Goal: Task Accomplishment & Management: Complete application form

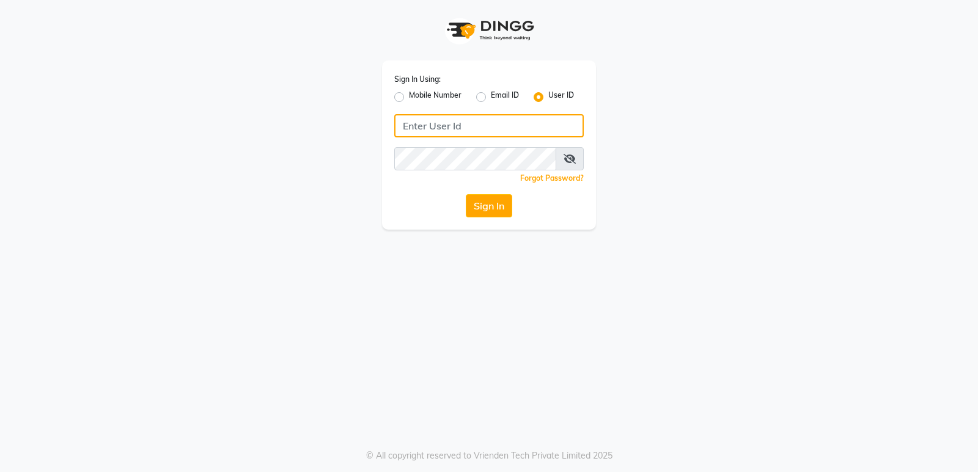
type input "stylishcut"
click at [480, 207] on button "Sign In" at bounding box center [489, 205] width 46 height 23
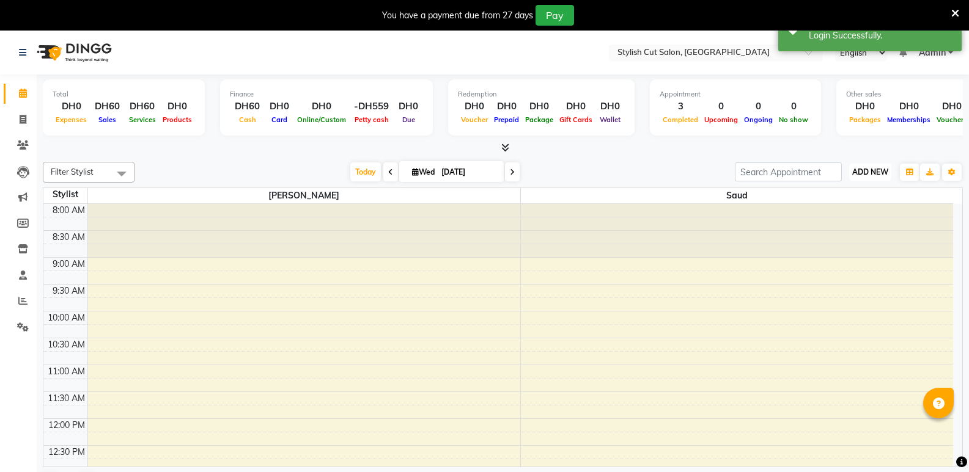
click at [870, 172] on span "ADD NEW" at bounding box center [870, 171] width 36 height 9
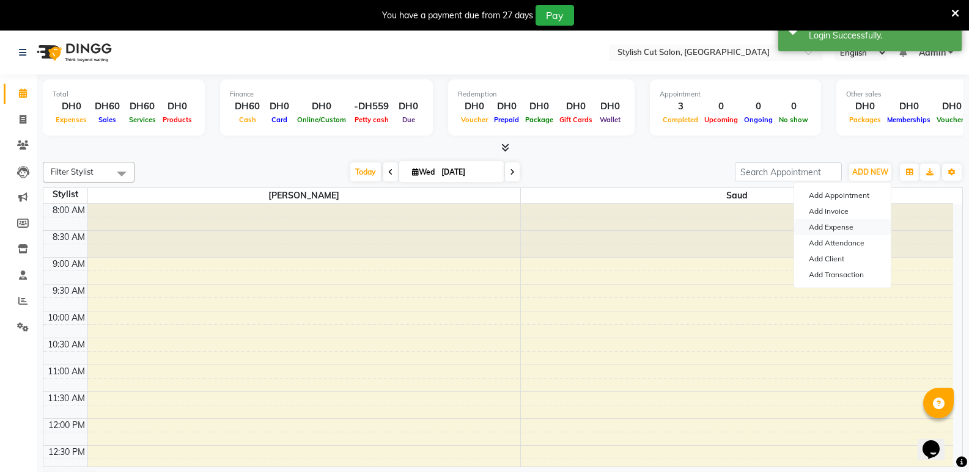
click at [832, 227] on link "Add Expense" at bounding box center [842, 227] width 97 height 16
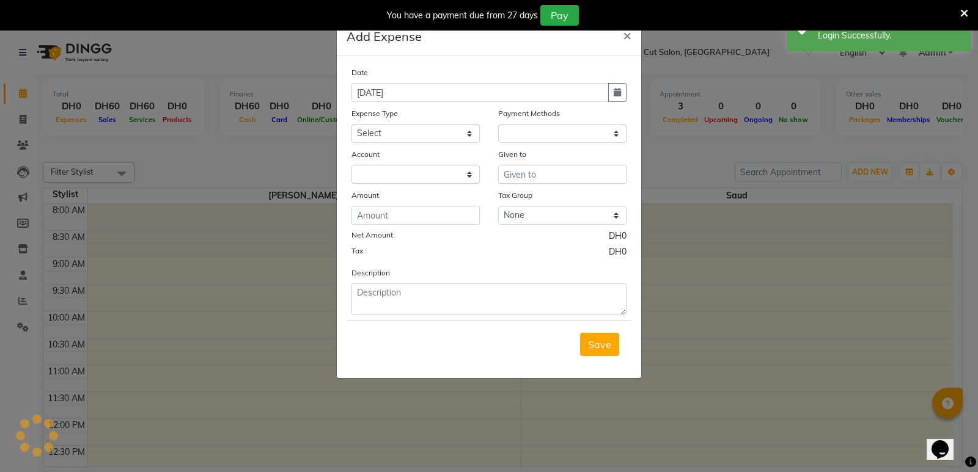
select select "1"
select select "7830"
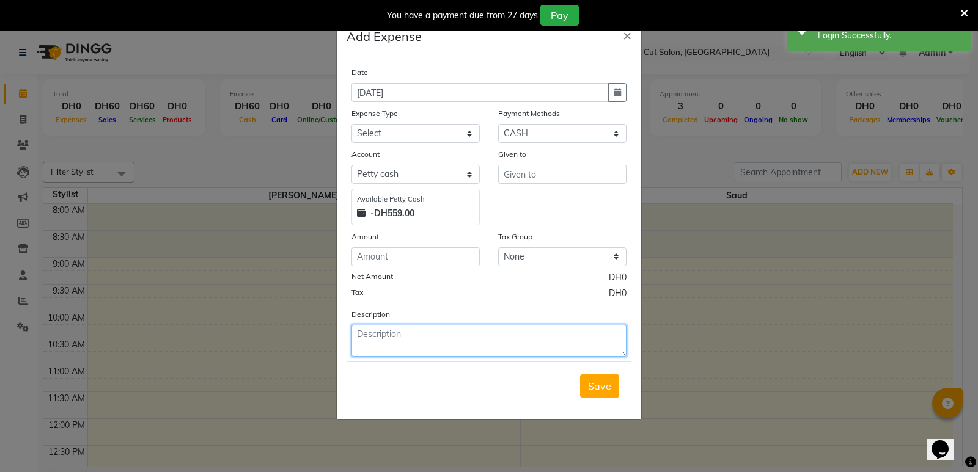
click at [415, 337] on textarea at bounding box center [488, 341] width 275 height 32
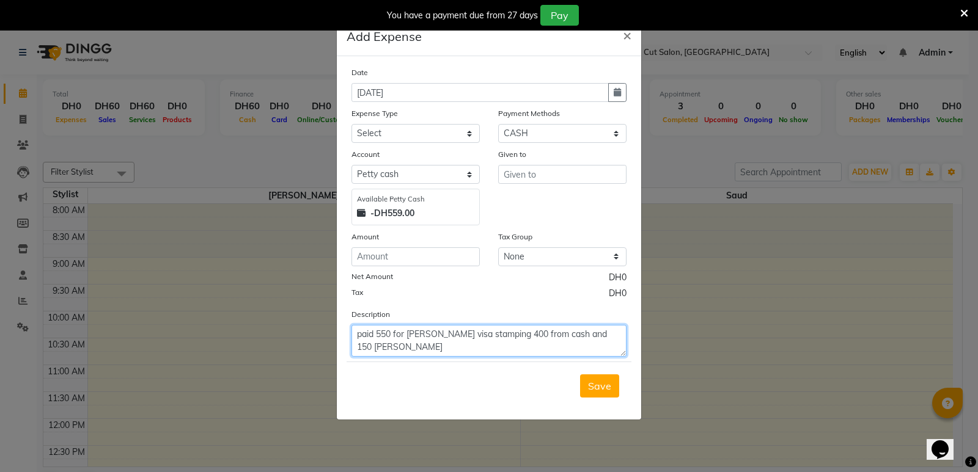
type textarea "paid 550 for [PERSON_NAME] visa stamping 400 from cash and 150 [PERSON_NAME]"
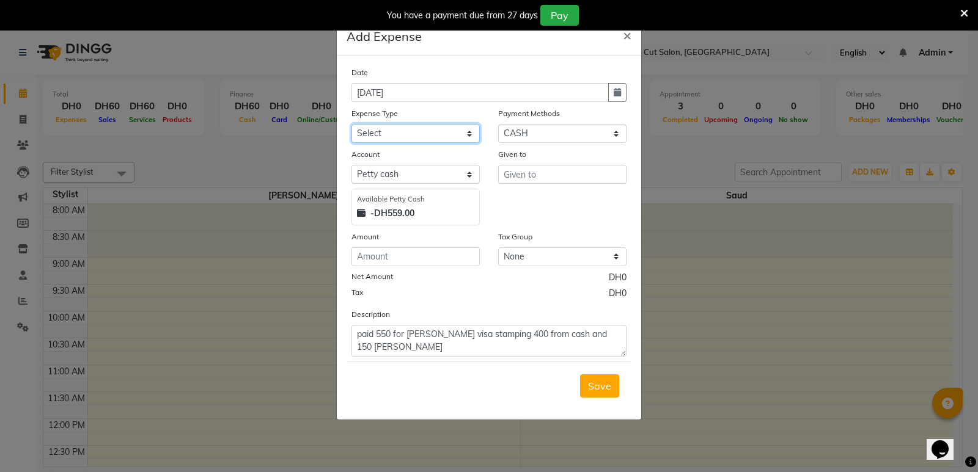
click at [445, 136] on select "Select Advance Salary Bank charges Car maintenance Cash transfer to bank Cash t…" at bounding box center [415, 133] width 128 height 19
select select "23840"
click at [351, 124] on select "Select Advance Salary Bank charges Car maintenance Cash transfer to bank Cash t…" at bounding box center [415, 133] width 128 height 19
click at [554, 175] on input "text" at bounding box center [562, 174] width 128 height 19
type input "pro"
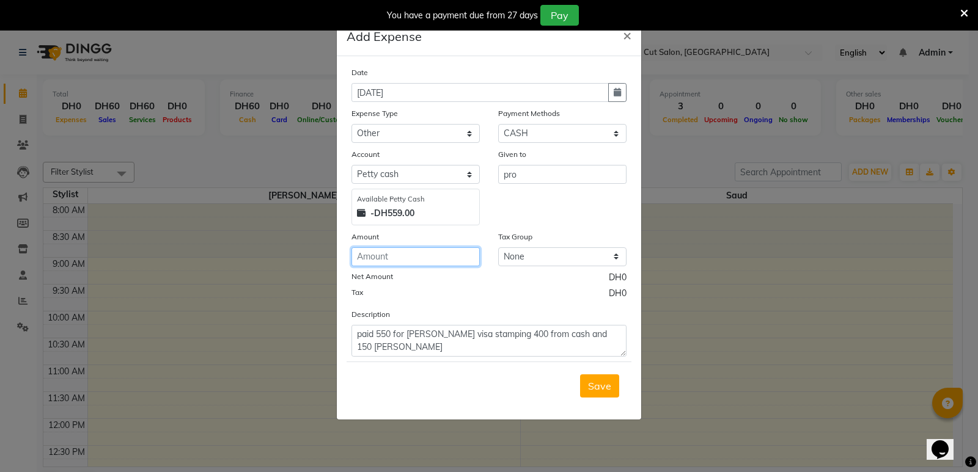
click at [405, 260] on input "number" at bounding box center [415, 257] width 128 height 19
type input "550"
click at [604, 391] on span "Save" at bounding box center [599, 386] width 23 height 12
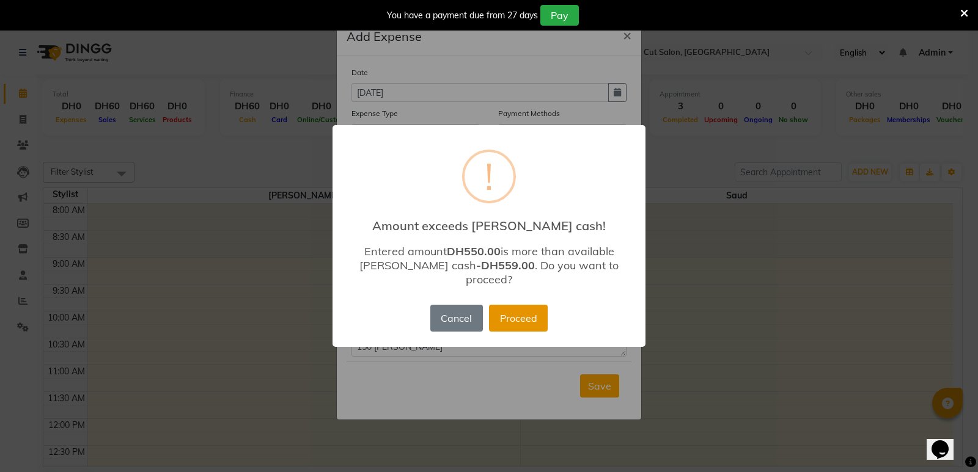
click at [526, 312] on button "Proceed" at bounding box center [518, 318] width 59 height 27
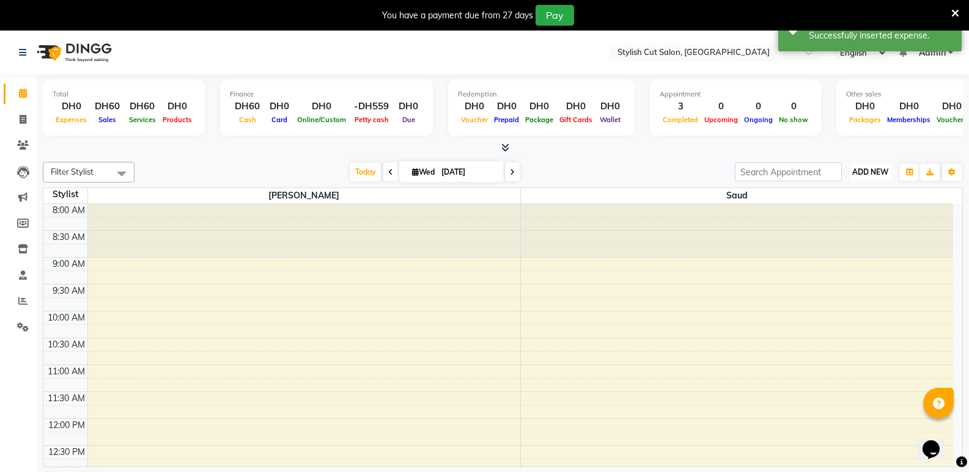
click at [867, 174] on span "ADD NEW" at bounding box center [870, 171] width 36 height 9
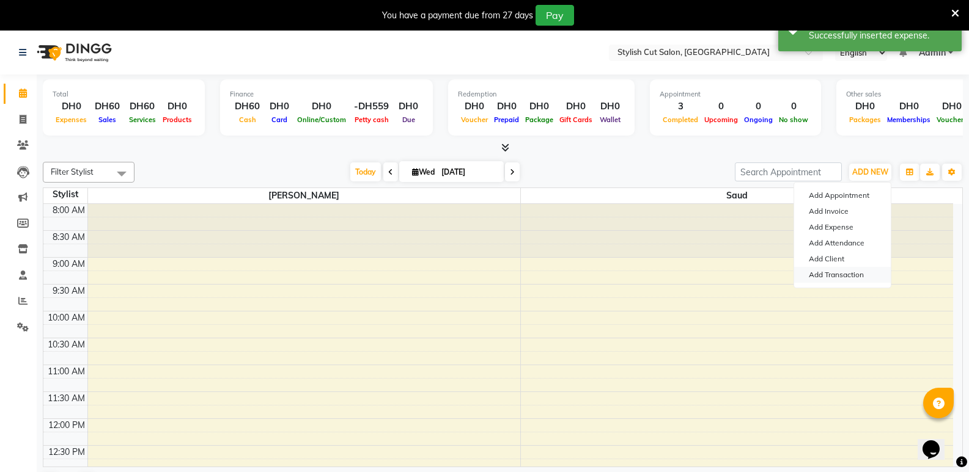
click at [849, 272] on link "Add Transaction" at bounding box center [842, 275] width 97 height 16
select select "direct"
select select
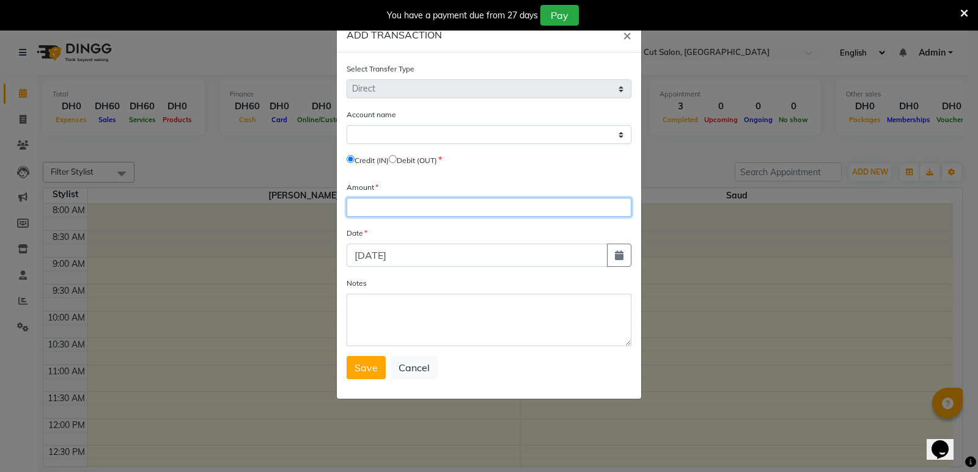
click at [408, 202] on input "number" at bounding box center [489, 207] width 285 height 19
type input "150"
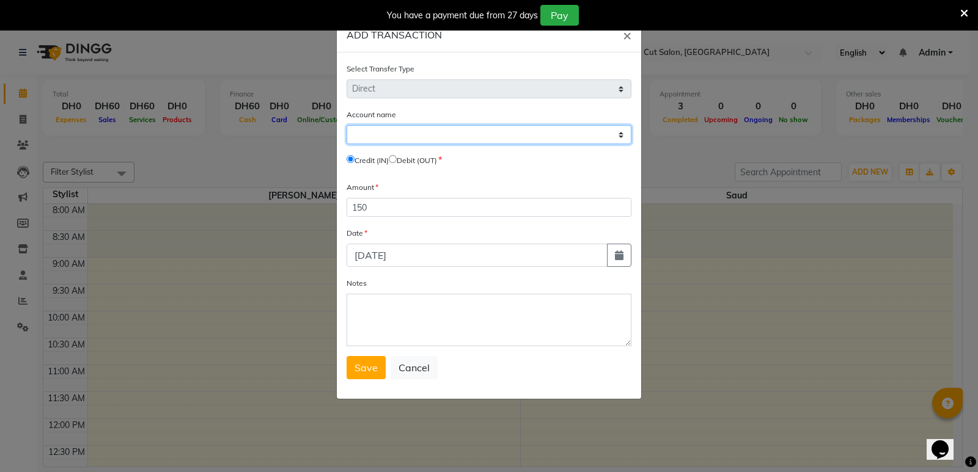
click at [402, 131] on select "Select [PERSON_NAME] Cash Default Account" at bounding box center [489, 134] width 285 height 19
select select "7830"
click at [347, 125] on select "Select [PERSON_NAME] Cash Default Account" at bounding box center [489, 134] width 285 height 19
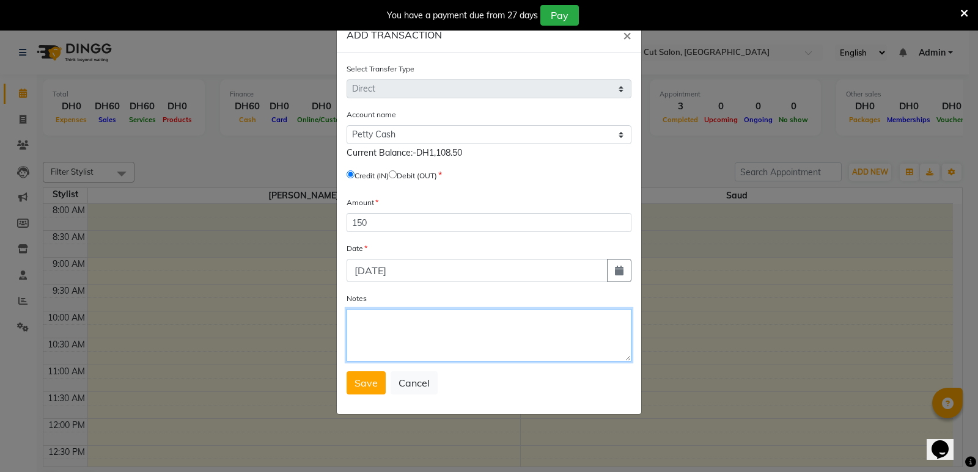
click at [414, 323] on textarea "Notes" at bounding box center [489, 335] width 285 height 53
type textarea "[PERSON_NAME] put 150 for [PERSON_NAME] stamping"
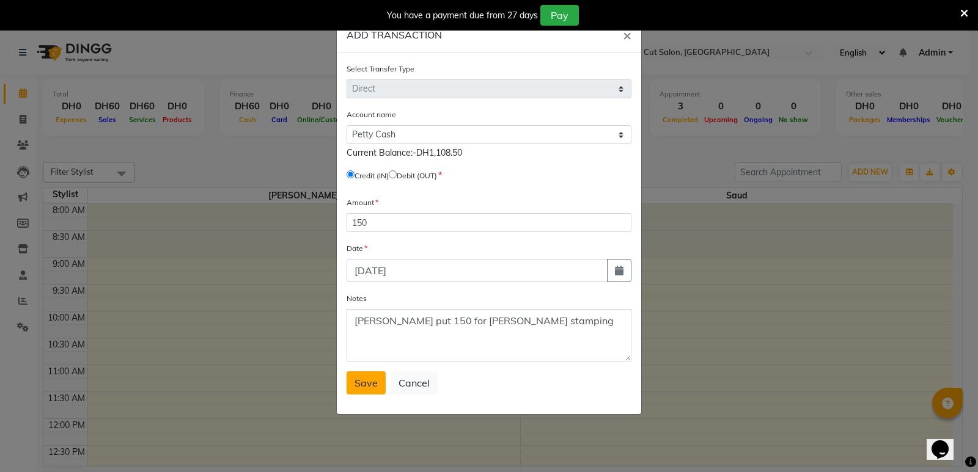
click at [356, 391] on button "Save" at bounding box center [366, 383] width 39 height 23
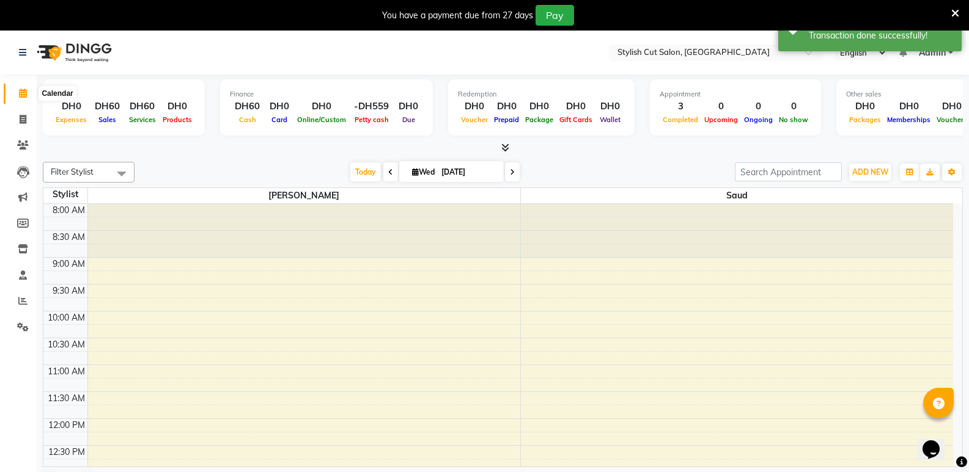
click at [27, 96] on icon at bounding box center [23, 93] width 8 height 9
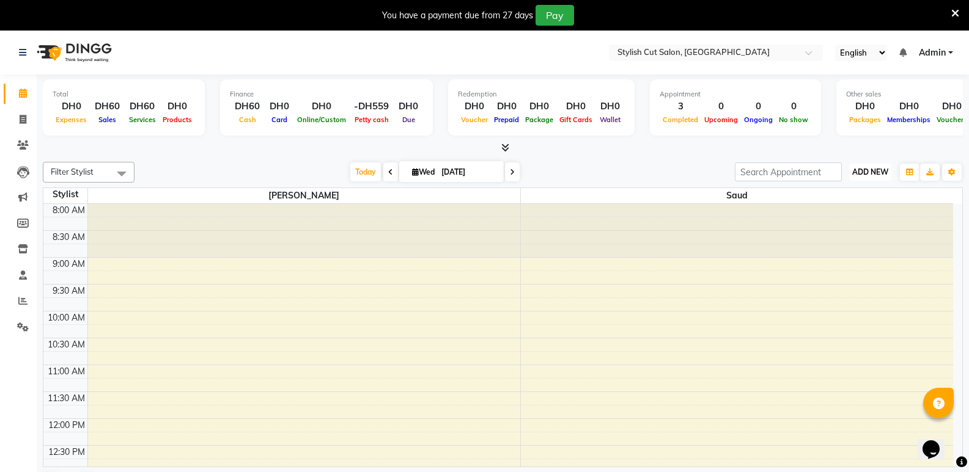
click at [873, 175] on span "ADD NEW" at bounding box center [870, 171] width 36 height 9
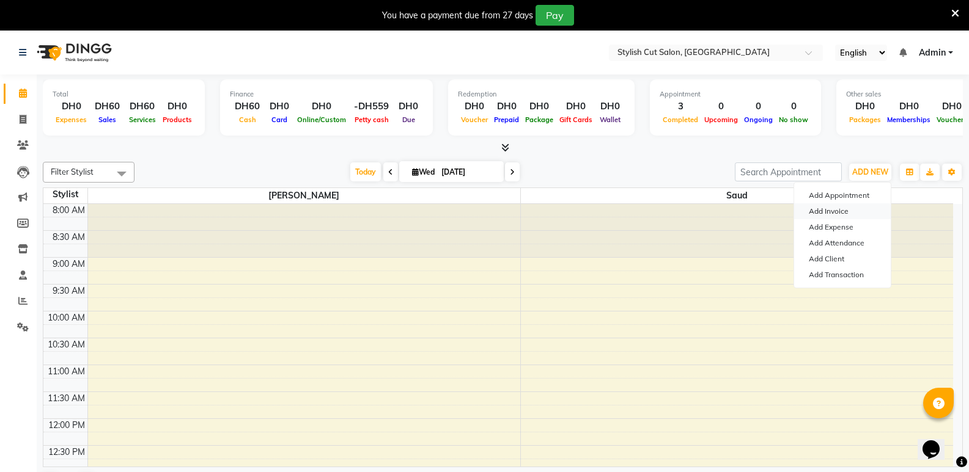
click at [833, 208] on link "Add Invoice" at bounding box center [842, 212] width 97 height 16
select select "service"
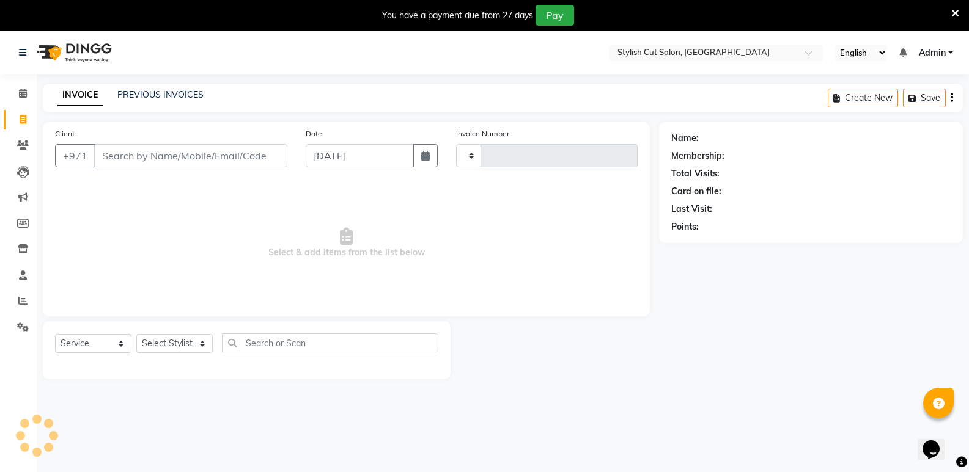
type input "0469"
select select "8604"
click at [166, 158] on input "Client" at bounding box center [190, 155] width 193 height 23
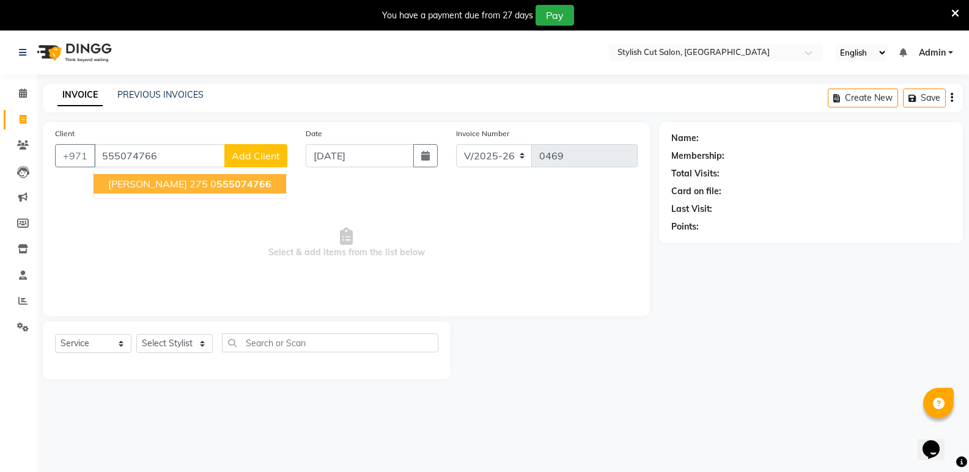
click at [180, 182] on span "[PERSON_NAME] 275" at bounding box center [158, 184] width 100 height 12
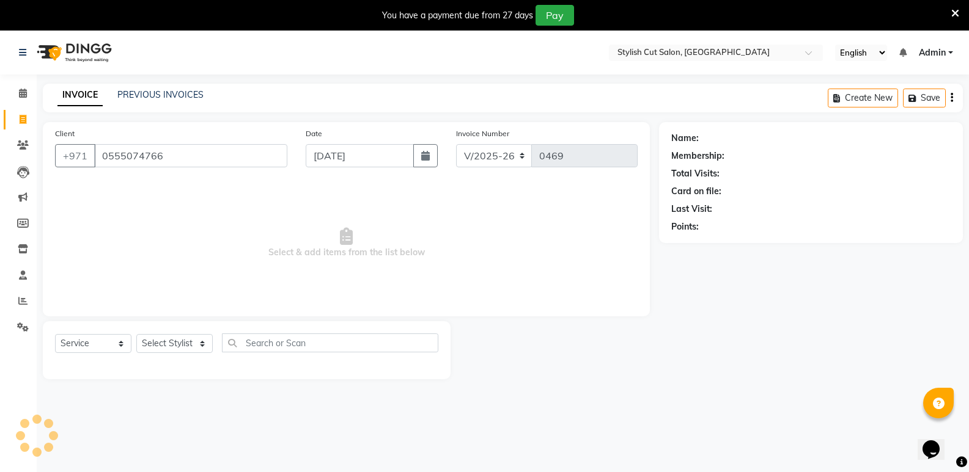
type input "0555074766"
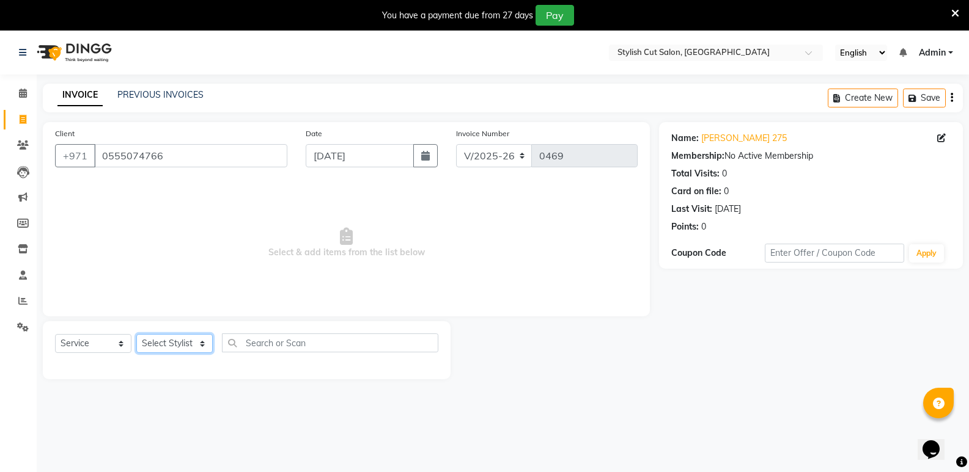
click at [175, 339] on select "Select Stylist Saud [PERSON_NAME]" at bounding box center [174, 343] width 76 height 19
select select "85849"
click at [136, 334] on select "Select Stylist Saud [PERSON_NAME]" at bounding box center [174, 343] width 76 height 19
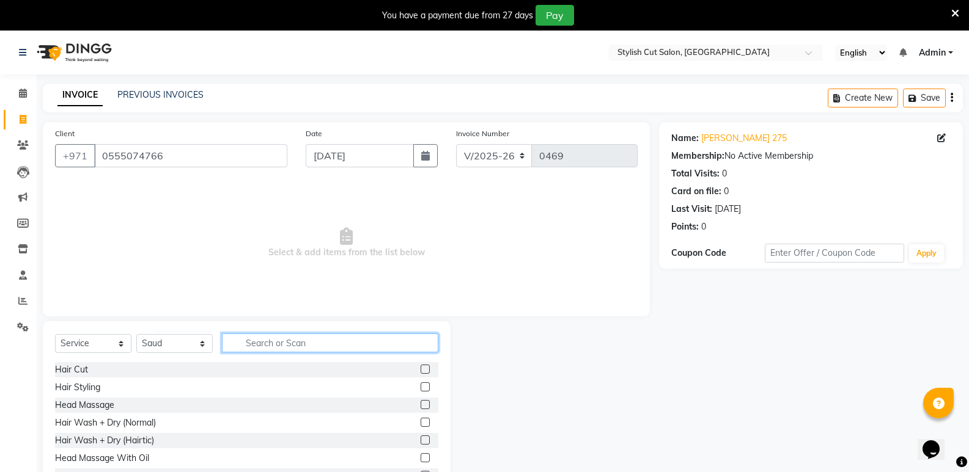
click at [259, 344] on input "text" at bounding box center [330, 343] width 216 height 19
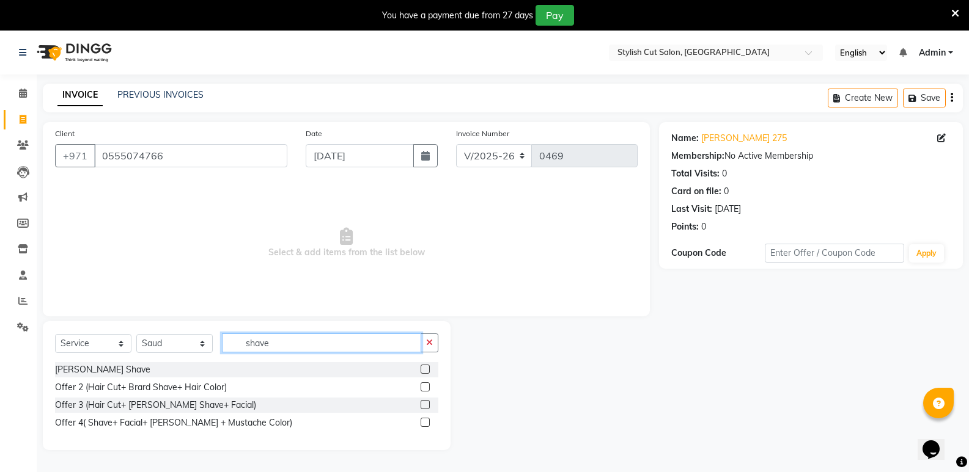
type input "shave"
click at [428, 370] on label at bounding box center [424, 369] width 9 height 9
click at [428, 370] on input "checkbox" at bounding box center [424, 370] width 8 height 8
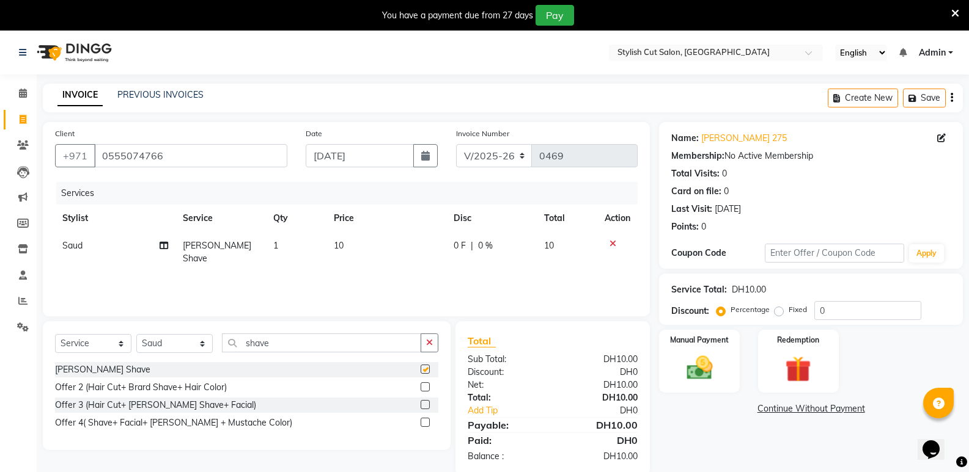
checkbox input "false"
click at [698, 349] on div "Manual Payment" at bounding box center [700, 361] width 84 height 65
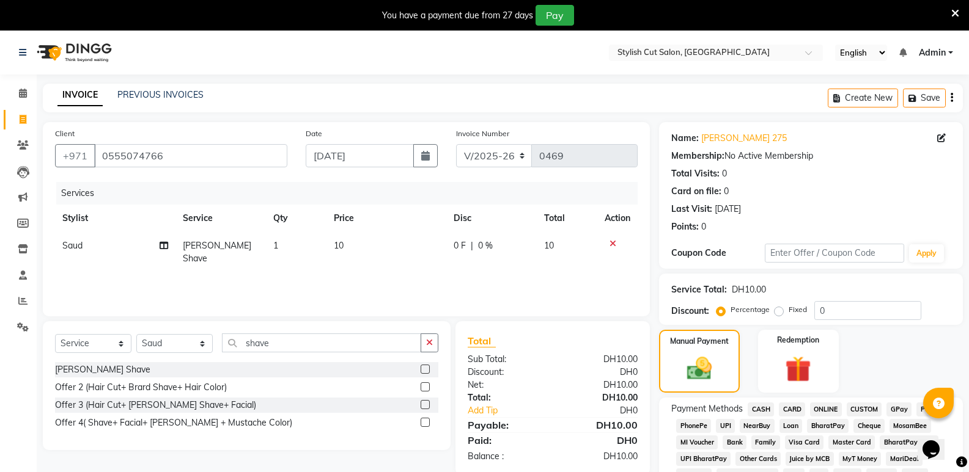
click at [759, 408] on span "CASH" at bounding box center [760, 410] width 26 height 14
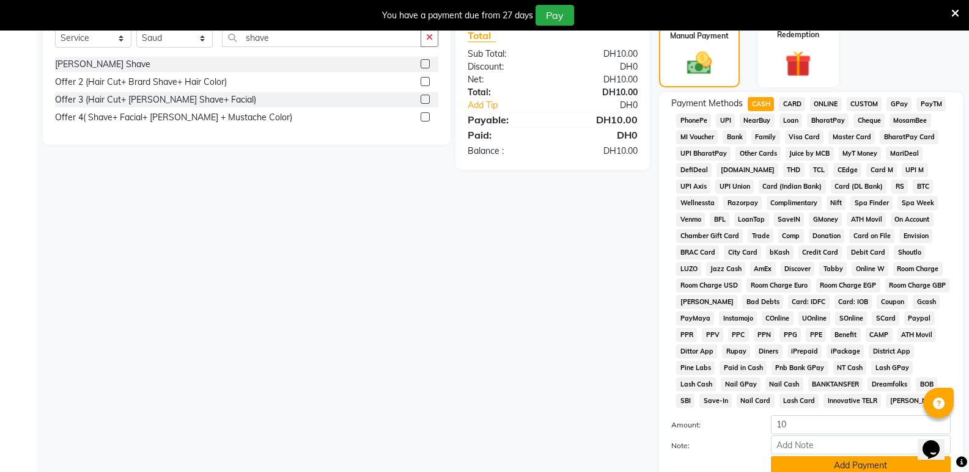
scroll to position [403, 0]
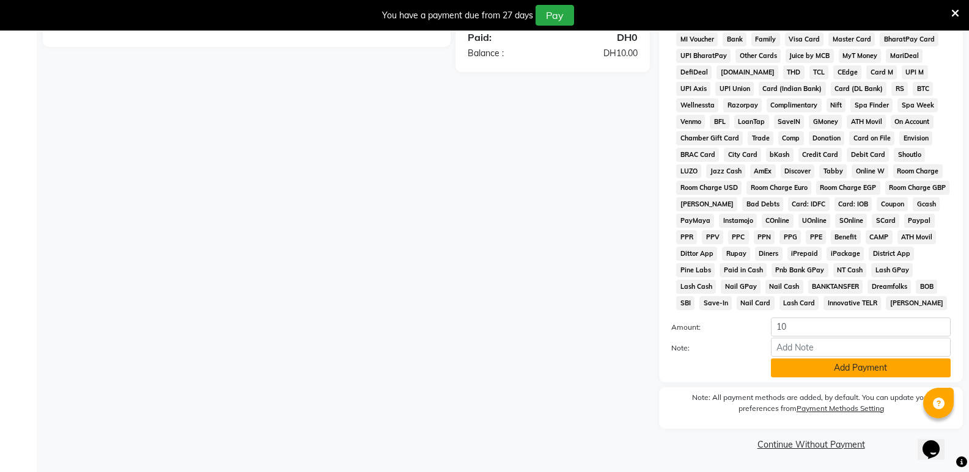
click at [875, 366] on button "Add Payment" at bounding box center [861, 368] width 180 height 19
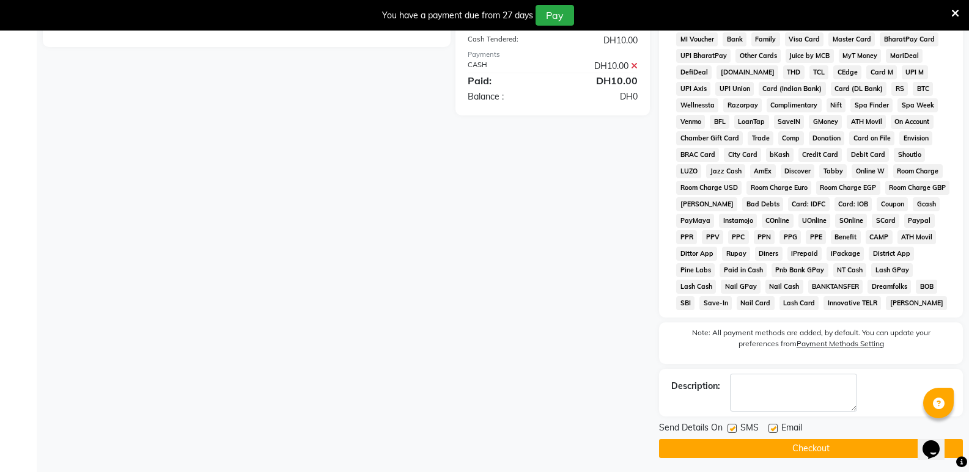
click at [809, 449] on button "Checkout" at bounding box center [811, 448] width 304 height 19
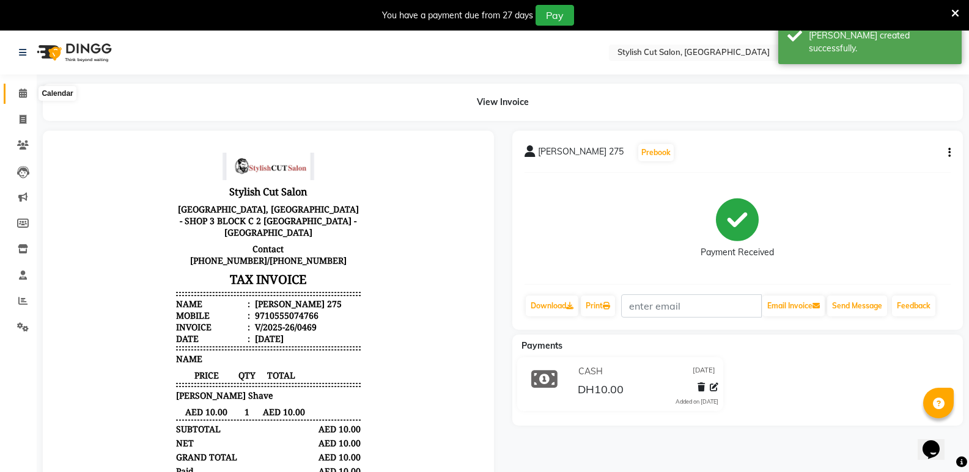
click at [17, 91] on span at bounding box center [22, 94] width 21 height 14
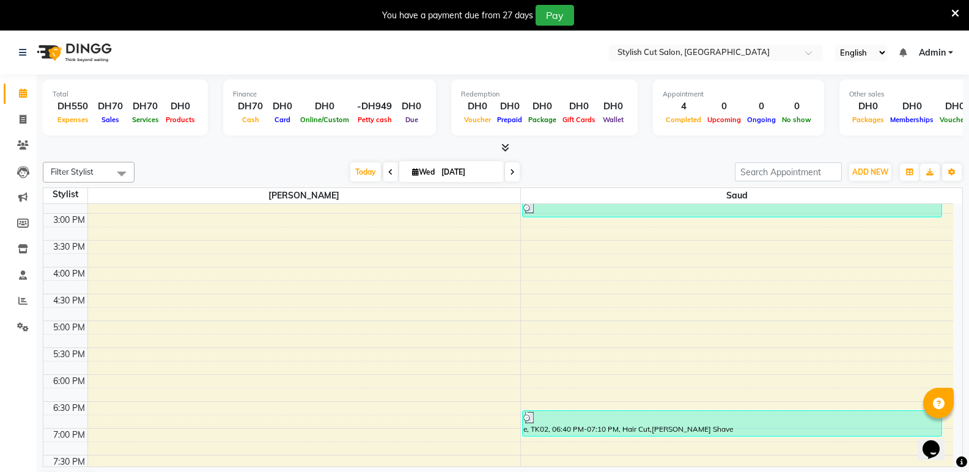
scroll to position [597, 0]
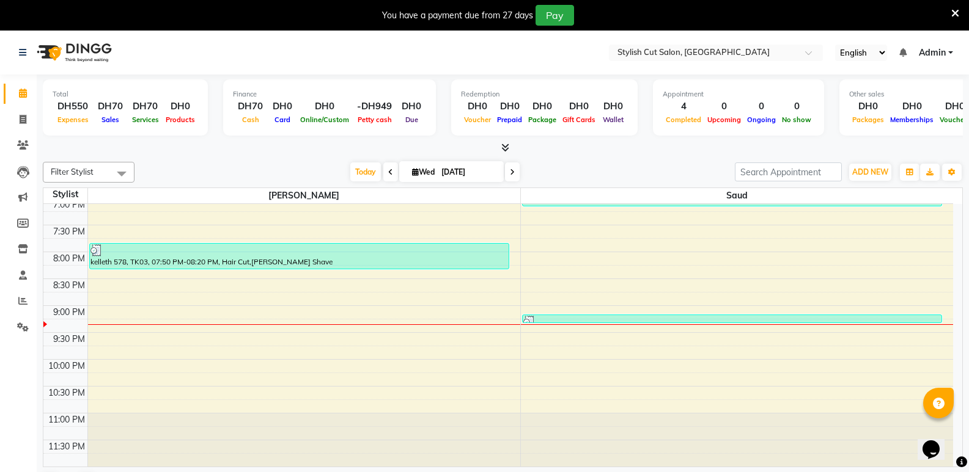
click at [955, 12] on icon at bounding box center [955, 13] width 8 height 11
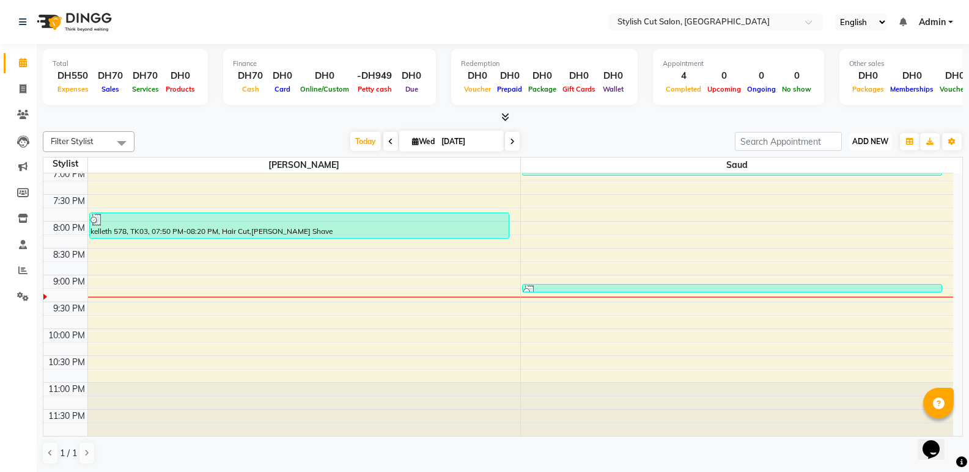
click at [868, 141] on span "ADD NEW" at bounding box center [870, 141] width 36 height 9
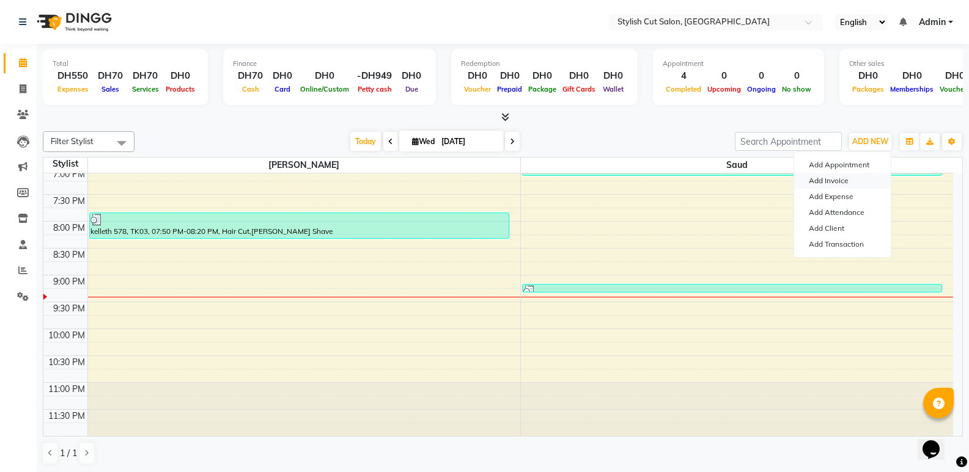
click at [840, 178] on link "Add Invoice" at bounding box center [842, 181] width 97 height 16
select select "service"
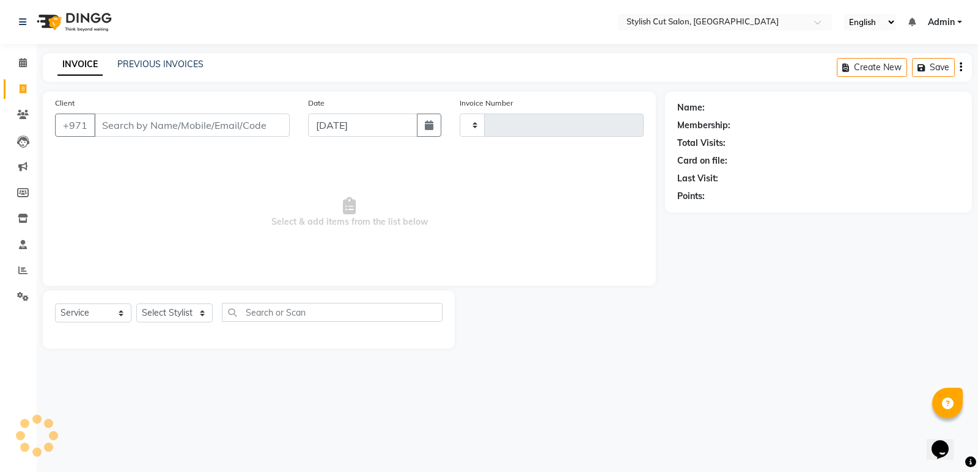
type input "0470"
select select "8604"
click at [263, 124] on input "Client" at bounding box center [192, 125] width 196 height 23
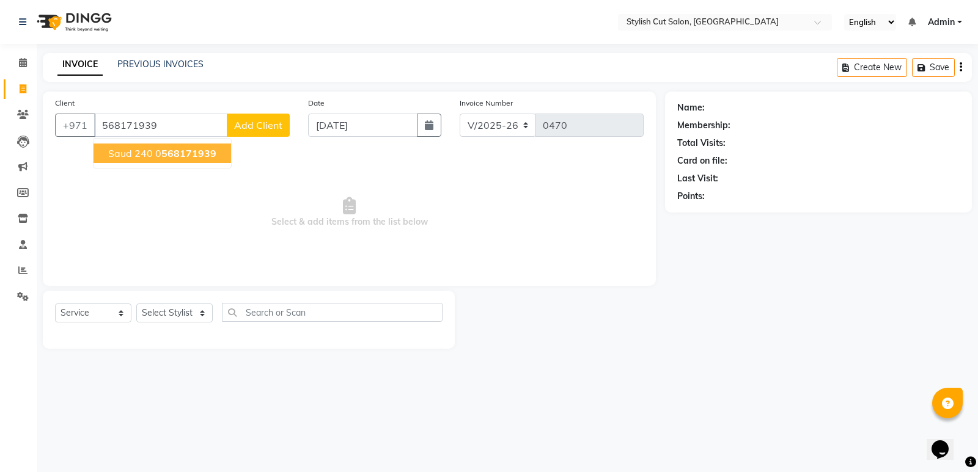
click at [216, 149] on button "Saud 240 0 568171939" at bounding box center [163, 154] width 138 height 20
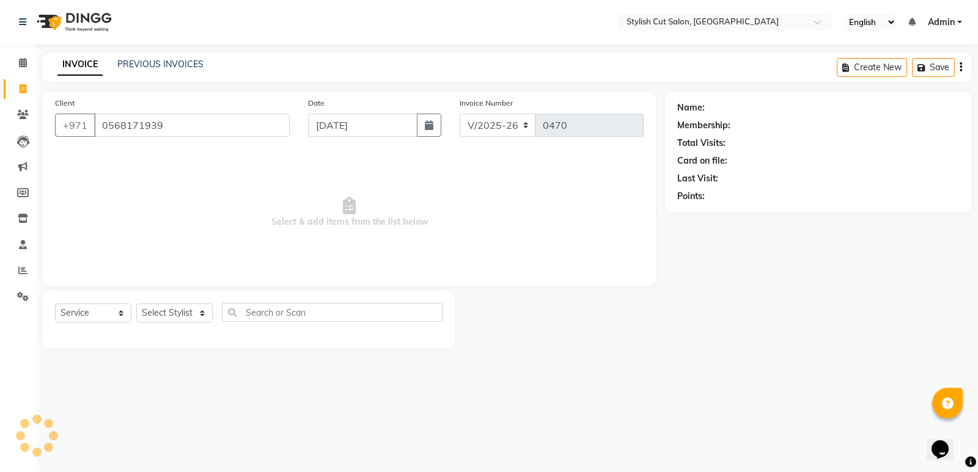
type input "0568171939"
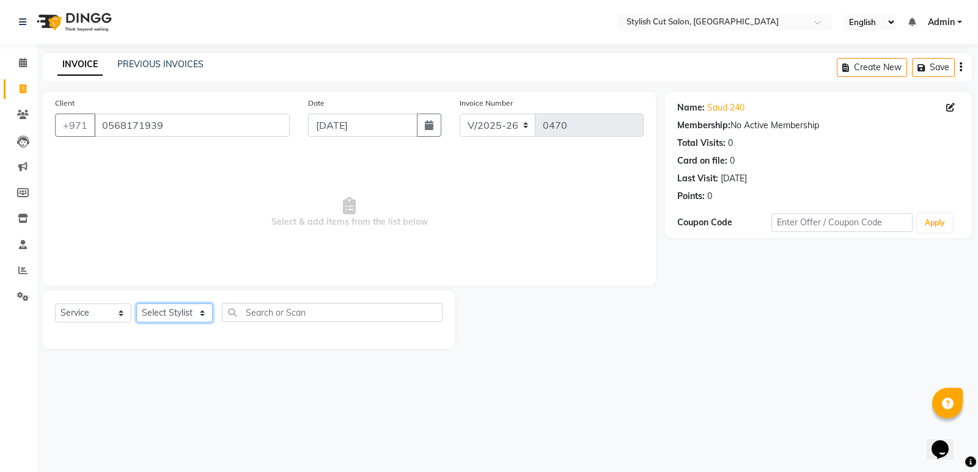
click at [165, 309] on select "Select Stylist Saud [PERSON_NAME]" at bounding box center [174, 313] width 76 height 19
select select "85848"
click at [136, 304] on select "Select Stylist Saud [PERSON_NAME]" at bounding box center [174, 313] width 76 height 19
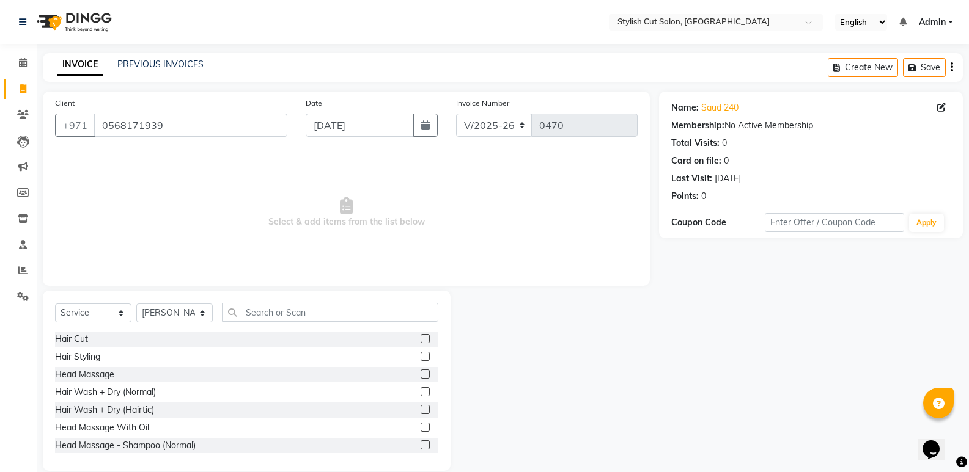
click at [420, 340] on label at bounding box center [424, 338] width 9 height 9
click at [420, 340] on input "checkbox" at bounding box center [424, 340] width 8 height 8
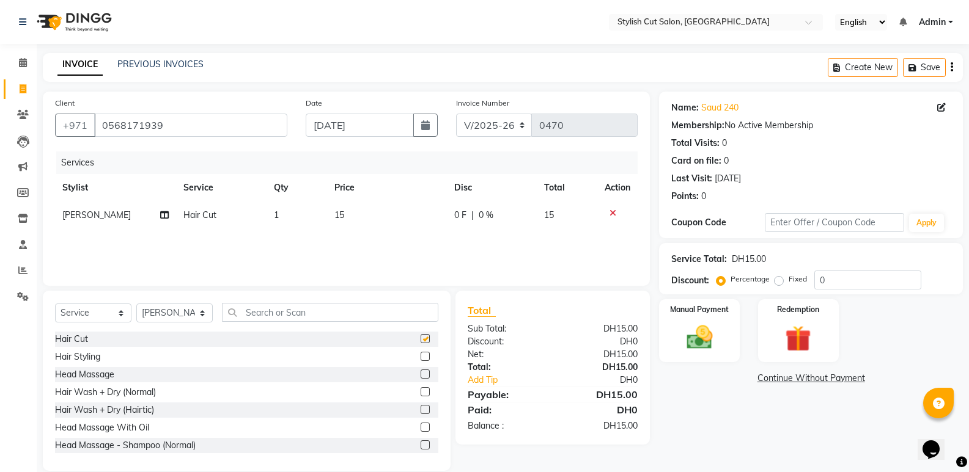
checkbox input "false"
click at [723, 319] on div "Manual Payment" at bounding box center [700, 330] width 84 height 65
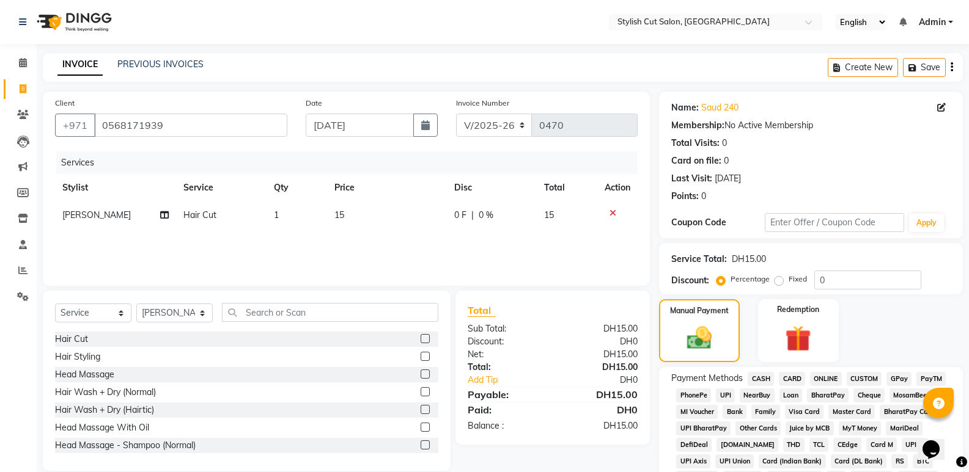
click at [762, 380] on span "CASH" at bounding box center [760, 379] width 26 height 14
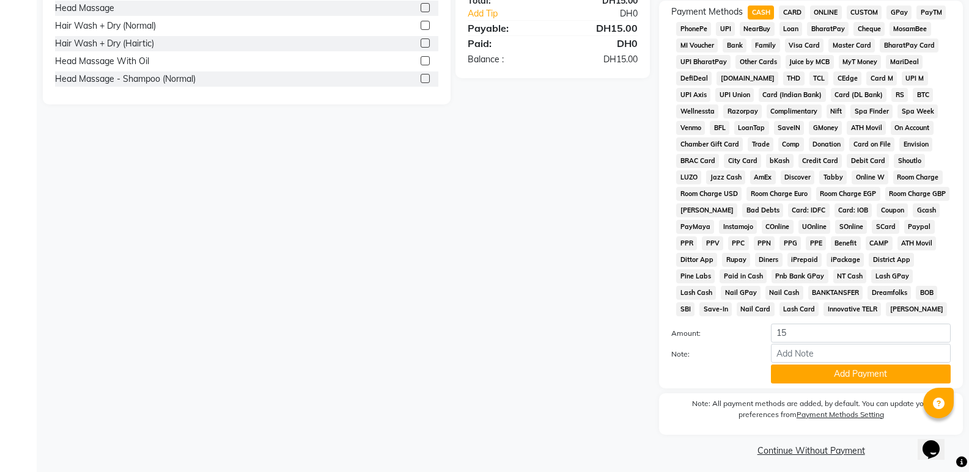
scroll to position [373, 0]
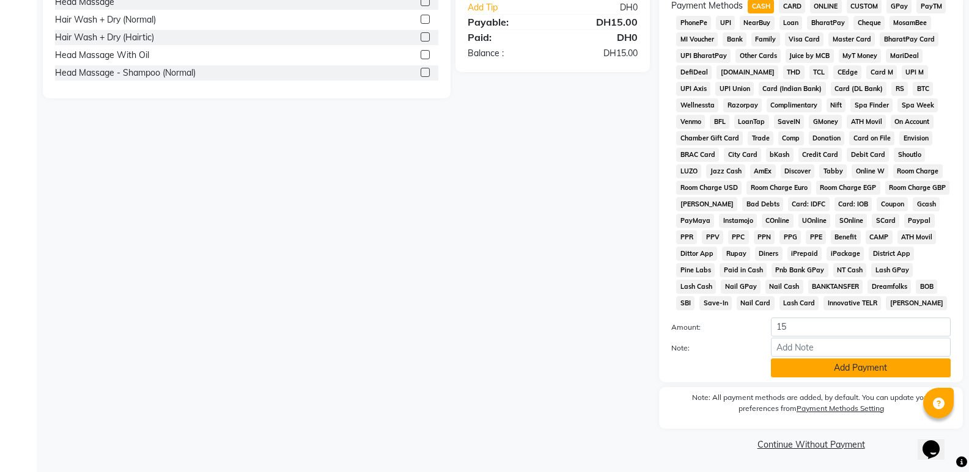
click at [857, 370] on button "Add Payment" at bounding box center [861, 368] width 180 height 19
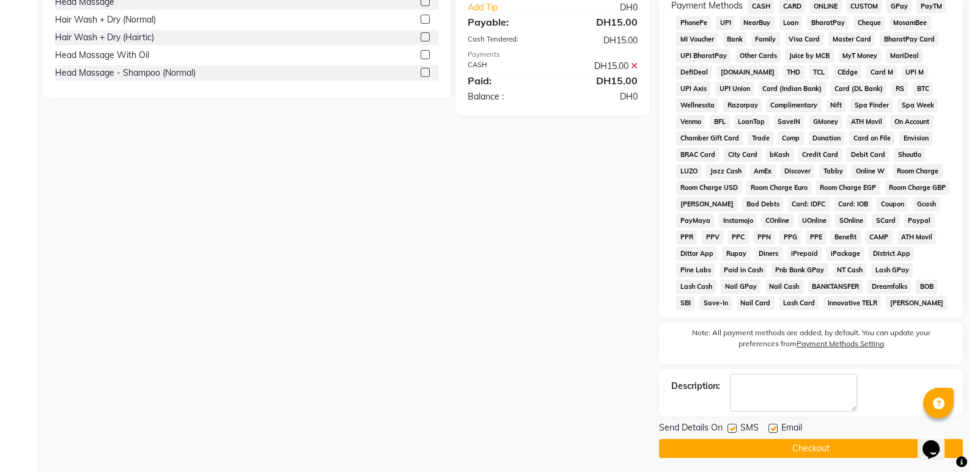
click at [831, 444] on button "Checkout" at bounding box center [811, 448] width 304 height 19
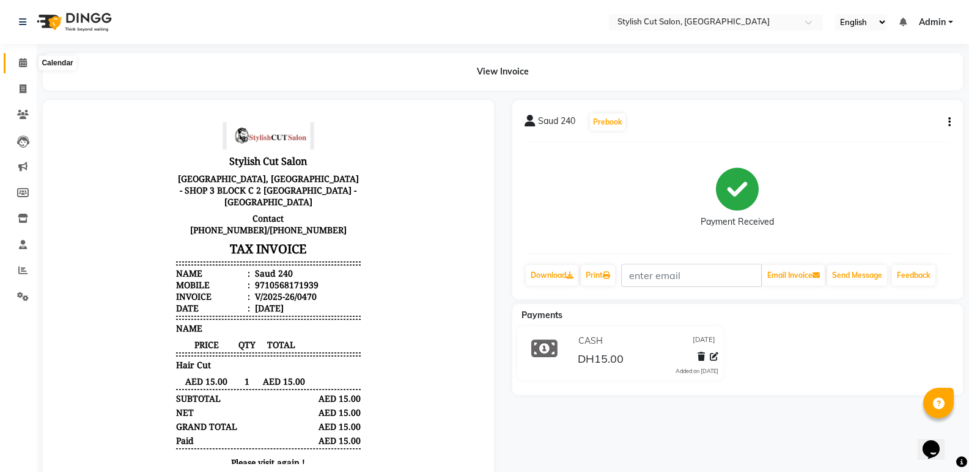
click at [28, 62] on span at bounding box center [22, 63] width 21 height 14
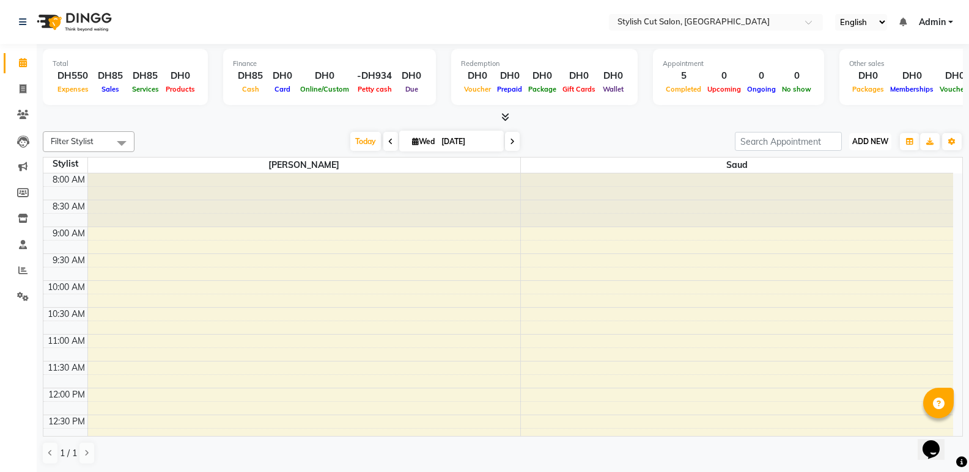
click at [874, 136] on button "ADD NEW Toggle Dropdown" at bounding box center [870, 141] width 42 height 17
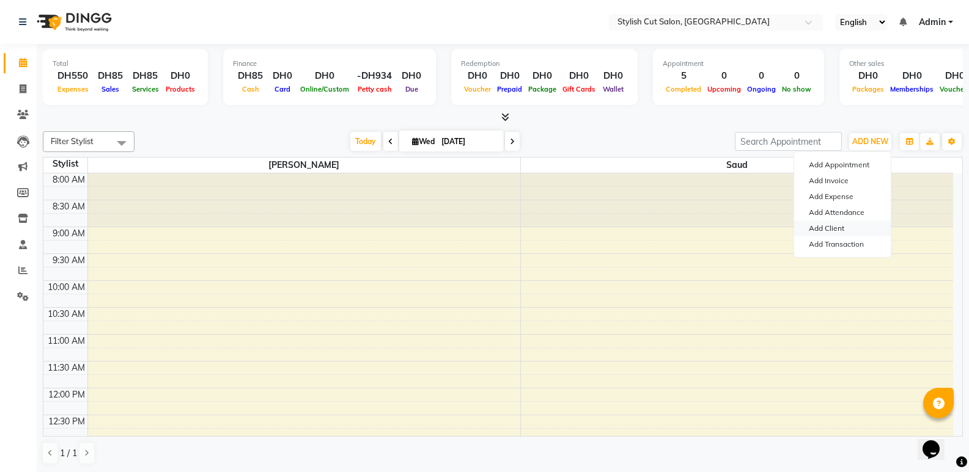
click at [834, 226] on link "Add Client" at bounding box center [842, 229] width 97 height 16
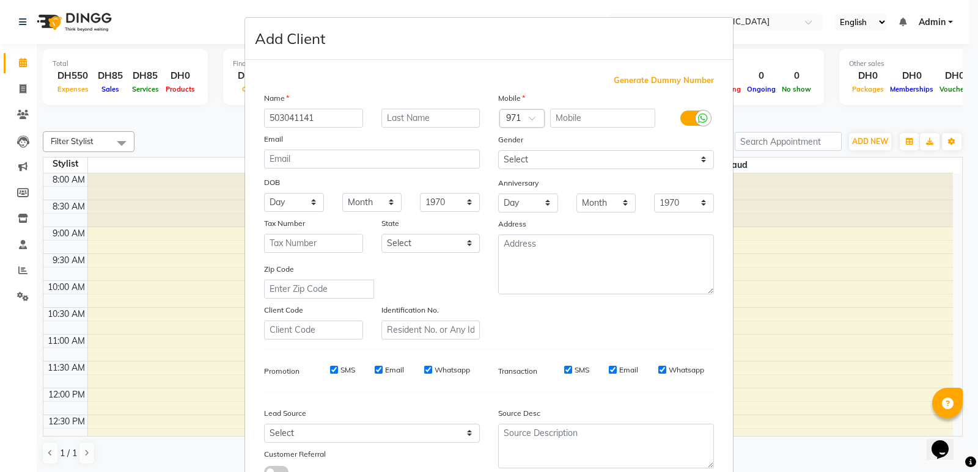
type input "503041141"
click at [570, 114] on input "text" at bounding box center [603, 118] width 106 height 19
type input "503041142"
click at [317, 113] on input "503041141" at bounding box center [313, 118] width 99 height 19
type input "5"
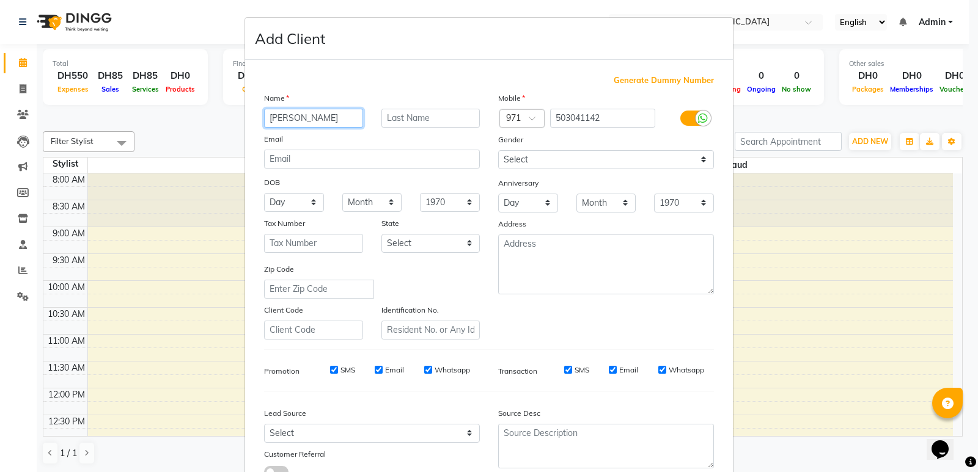
type input "[PERSON_NAME]"
click at [411, 111] on input "text" at bounding box center [430, 118] width 99 height 19
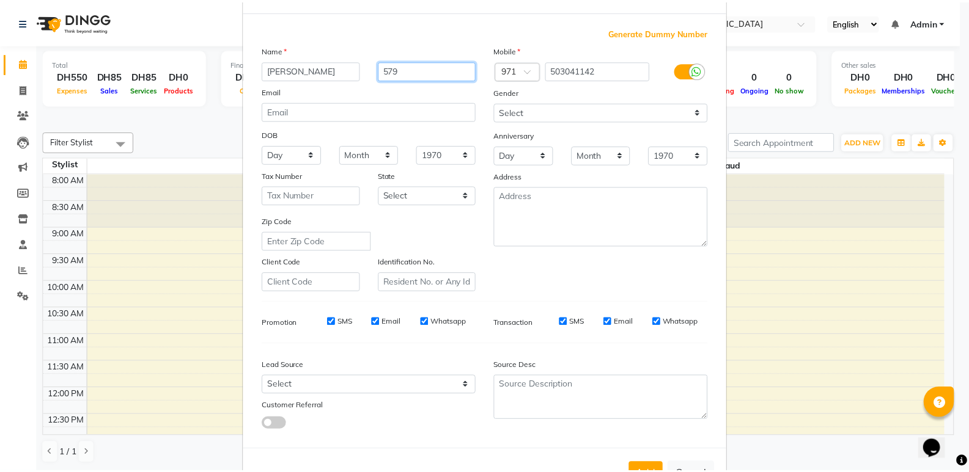
scroll to position [92, 0]
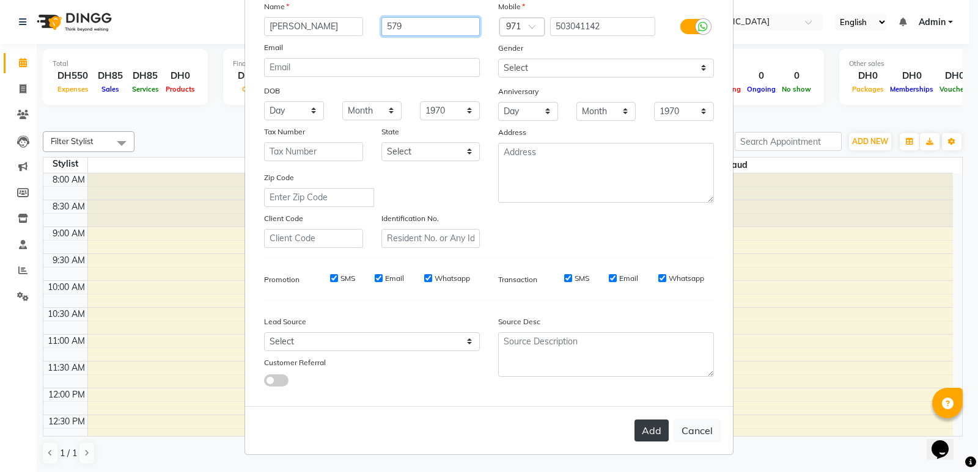
type input "579"
click at [646, 432] on button "Add" at bounding box center [651, 431] width 34 height 22
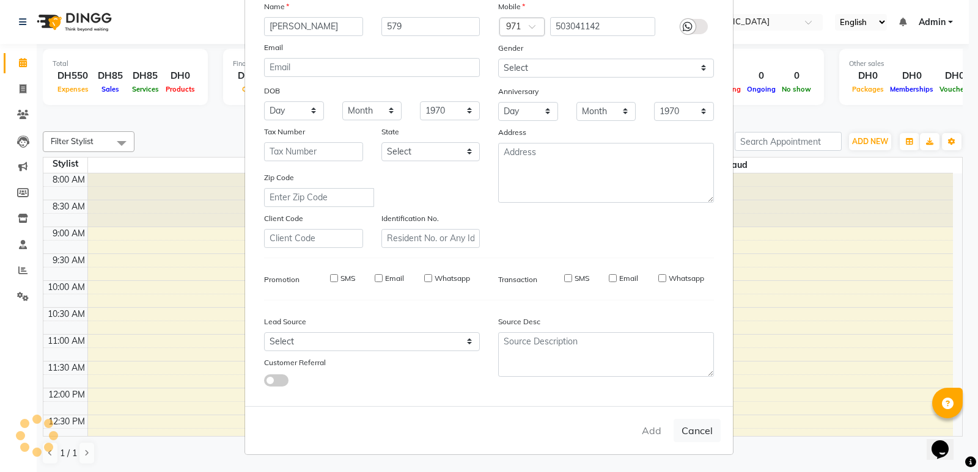
select select
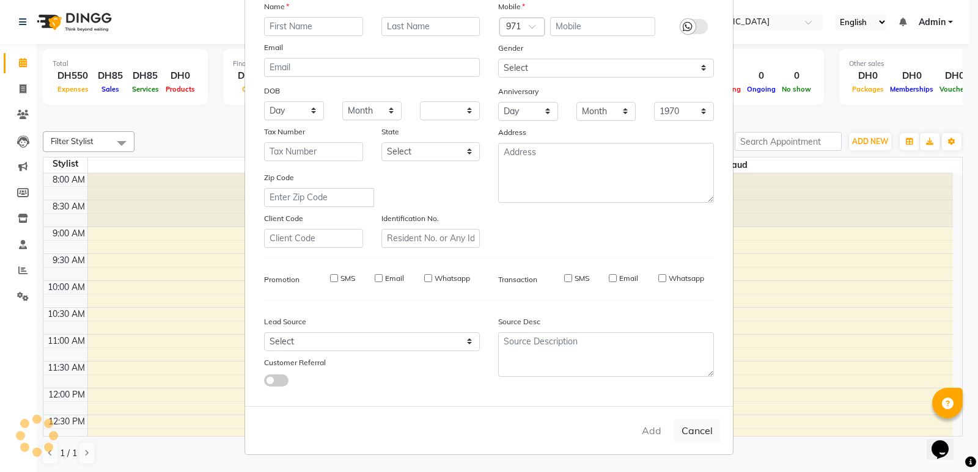
select select
checkbox input "false"
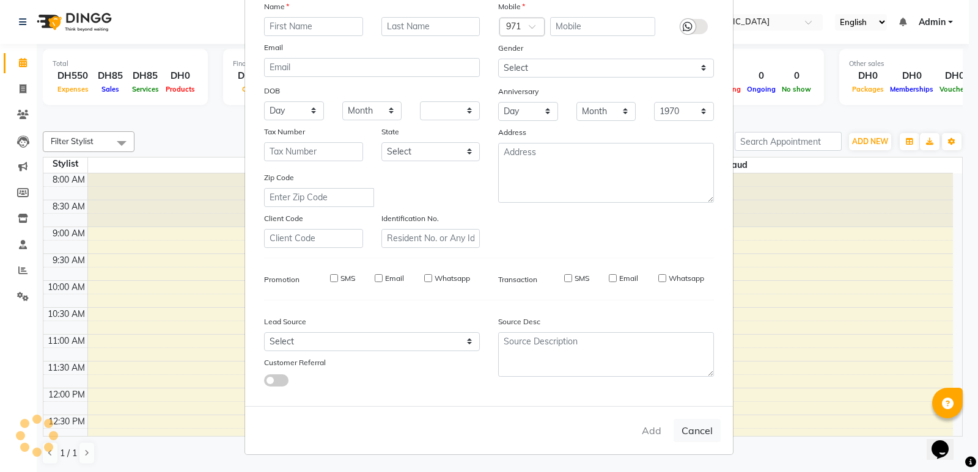
checkbox input "false"
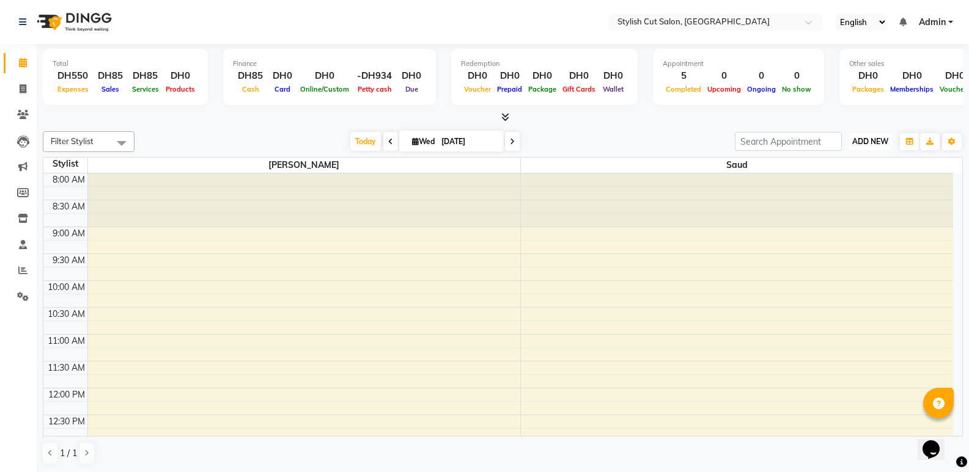
click at [876, 145] on span "ADD NEW" at bounding box center [870, 141] width 36 height 9
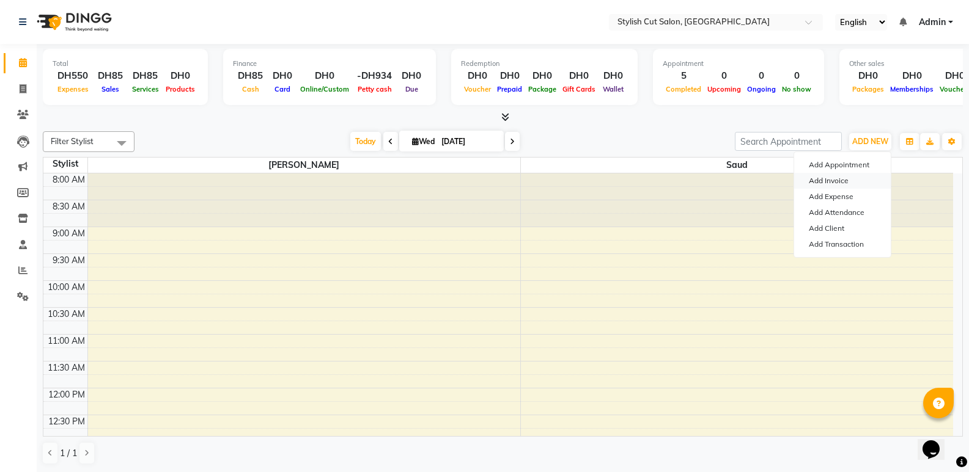
click at [828, 183] on link "Add Invoice" at bounding box center [842, 181] width 97 height 16
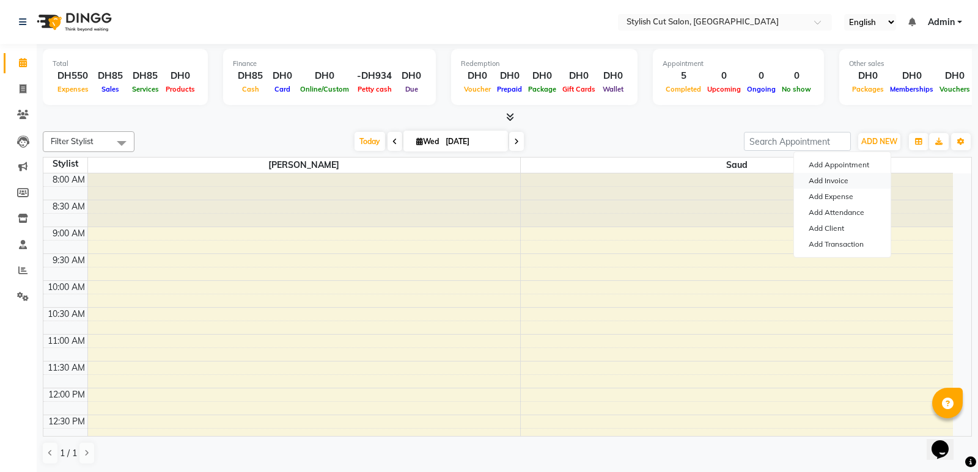
select select "service"
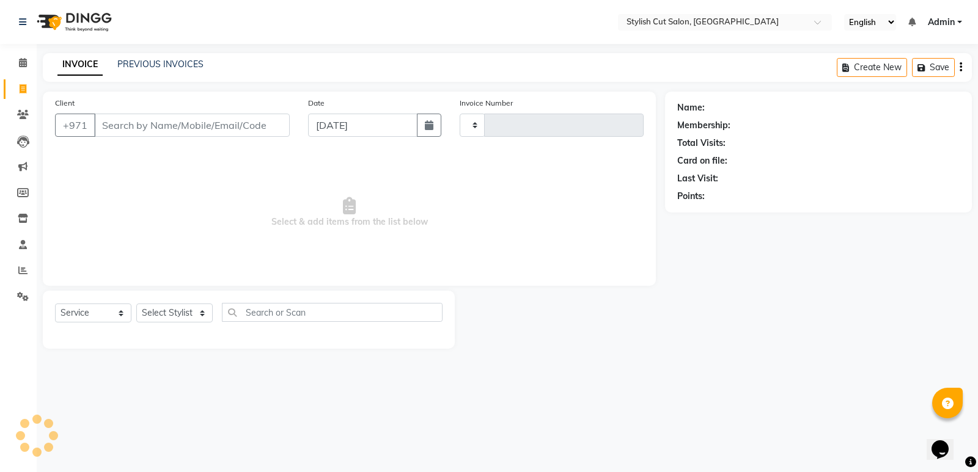
type input "0471"
select select "8604"
click at [186, 116] on input "Client" at bounding box center [192, 125] width 196 height 23
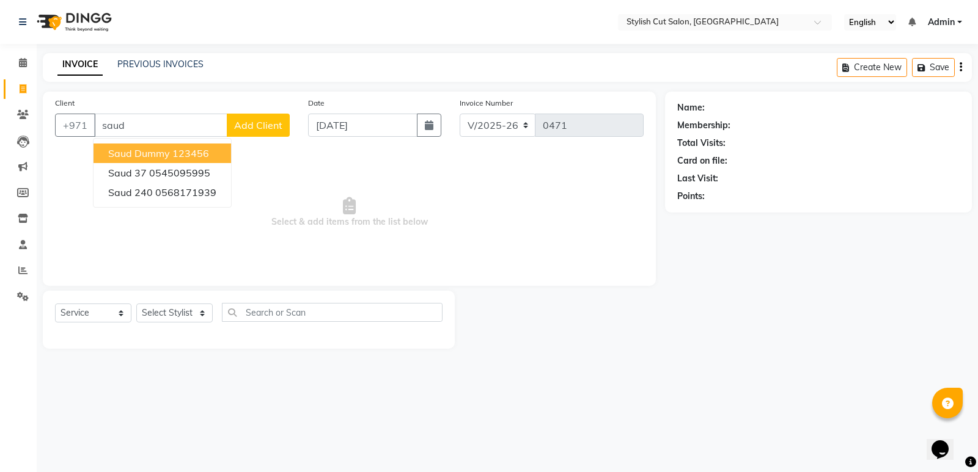
click at [207, 156] on ngb-highlight "123456" at bounding box center [190, 153] width 37 height 12
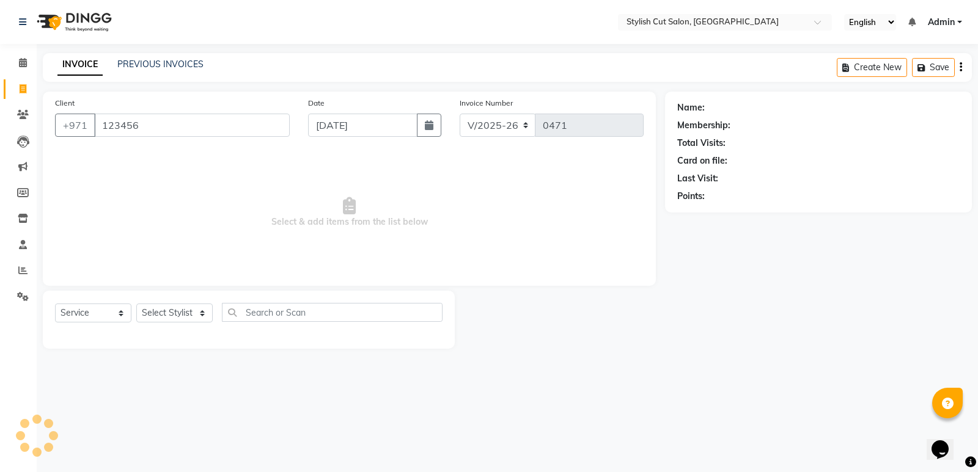
type input "123456"
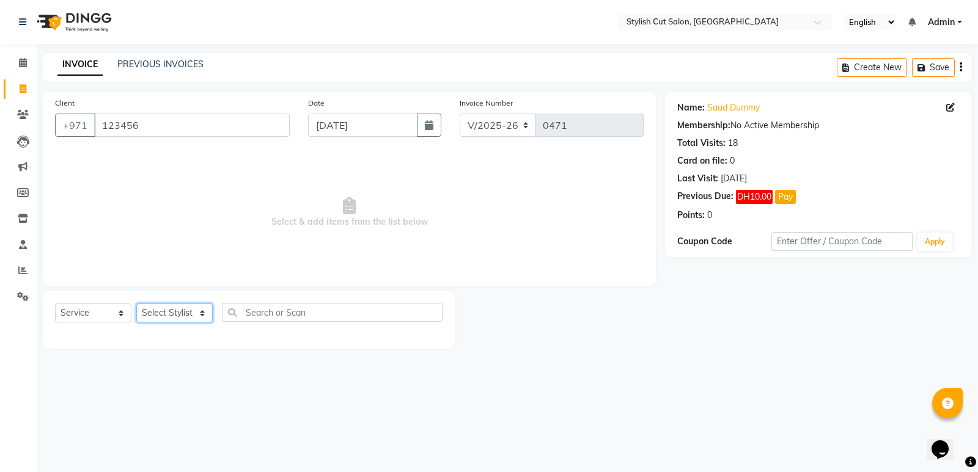
click at [170, 317] on select "Select Stylist Saud [PERSON_NAME]" at bounding box center [174, 313] width 76 height 19
select select "85849"
click at [136, 304] on select "Select Stylist Saud [PERSON_NAME]" at bounding box center [174, 313] width 76 height 19
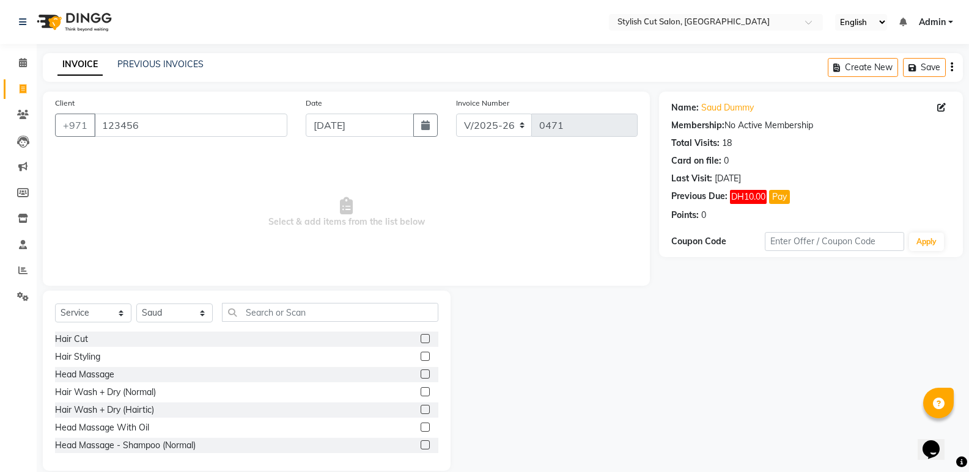
click at [420, 336] on label at bounding box center [424, 338] width 9 height 9
click at [420, 336] on input "checkbox" at bounding box center [424, 340] width 8 height 8
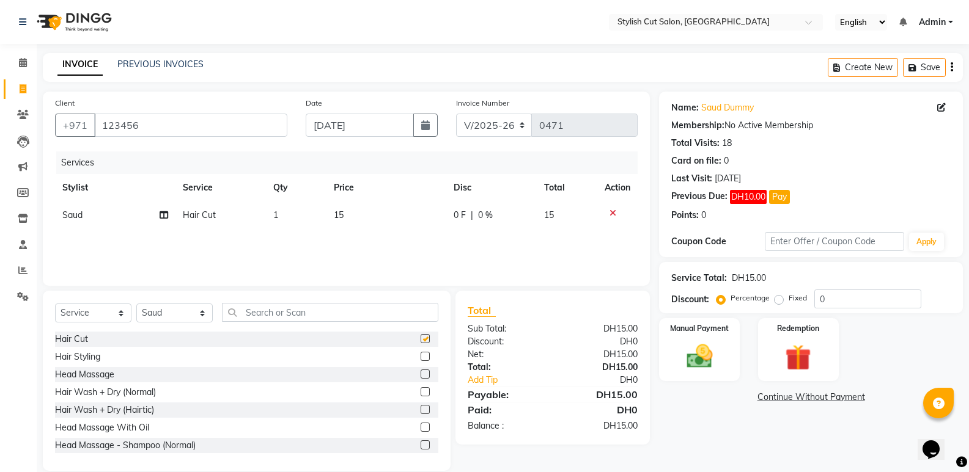
checkbox input "false"
click at [376, 319] on input "text" at bounding box center [330, 312] width 216 height 19
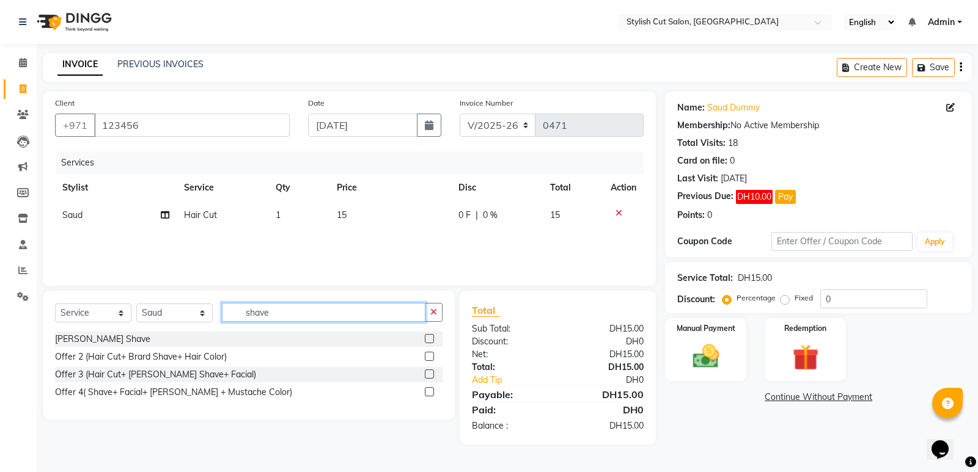
type input "shave"
click at [426, 337] on label at bounding box center [429, 338] width 9 height 9
click at [426, 337] on input "checkbox" at bounding box center [429, 340] width 8 height 8
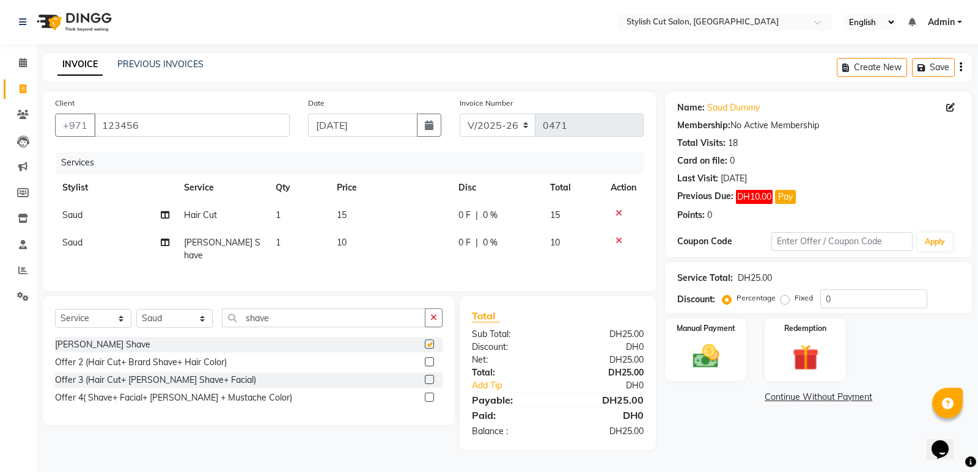
checkbox input "false"
click at [721, 345] on img at bounding box center [706, 356] width 44 height 31
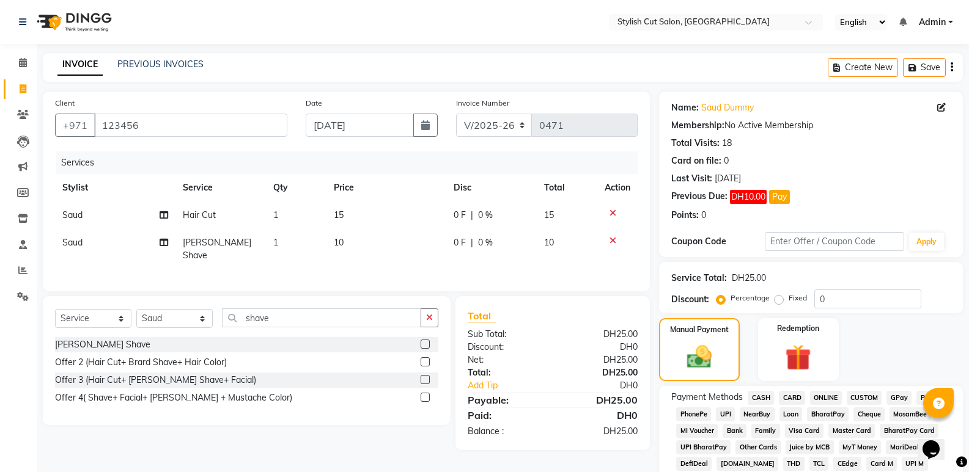
click at [790, 395] on span "CARD" at bounding box center [792, 398] width 26 height 14
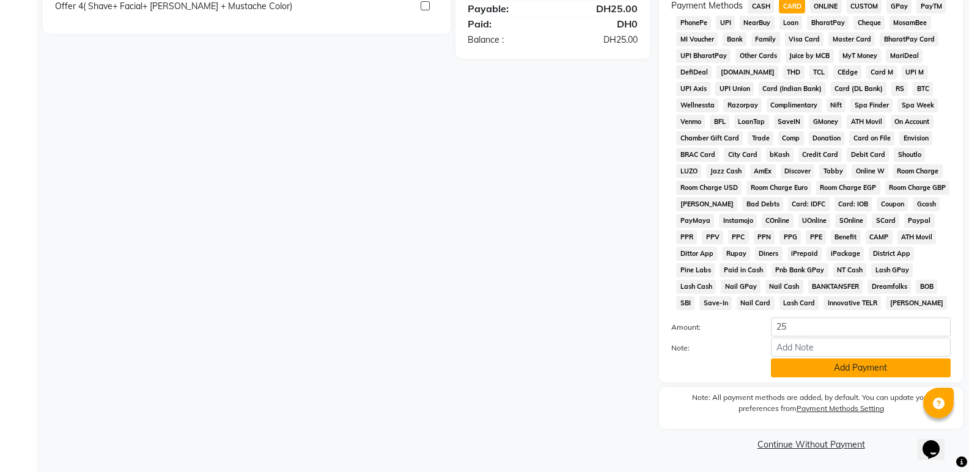
click at [819, 373] on button "Add Payment" at bounding box center [861, 368] width 180 height 19
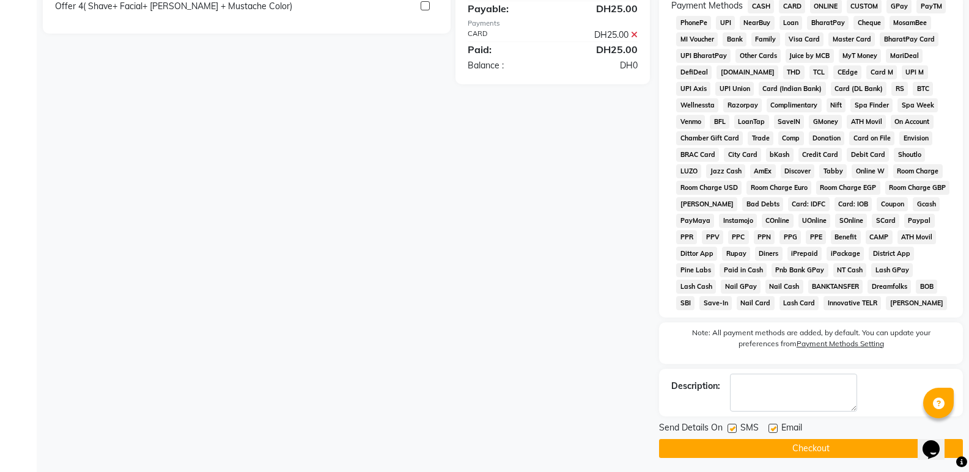
click at [812, 449] on button "Checkout" at bounding box center [811, 448] width 304 height 19
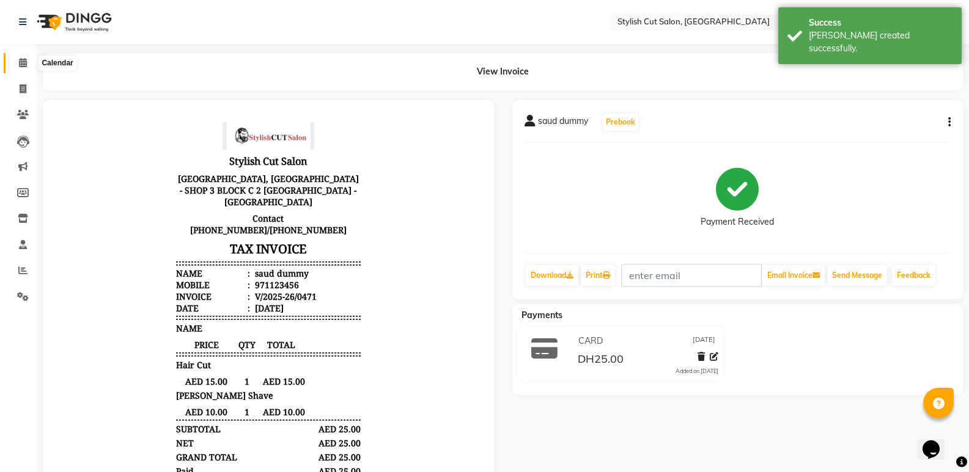
click at [27, 64] on icon at bounding box center [23, 62] width 8 height 9
